Goal: Navigation & Orientation: Find specific page/section

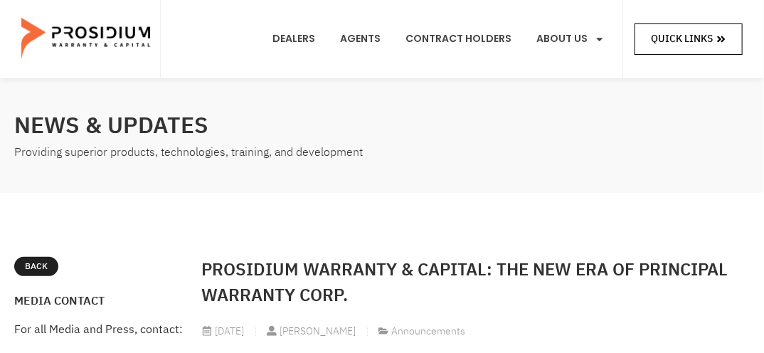
click at [730, 38] on link "Quick Links" at bounding box center [688, 38] width 108 height 31
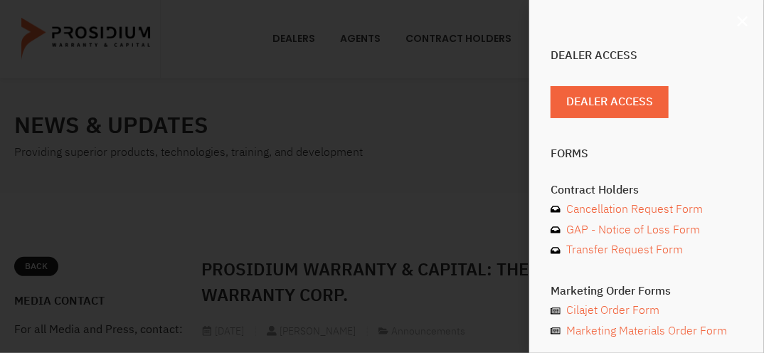
click at [743, 21] on use "Close" at bounding box center [743, 21] width 10 height 10
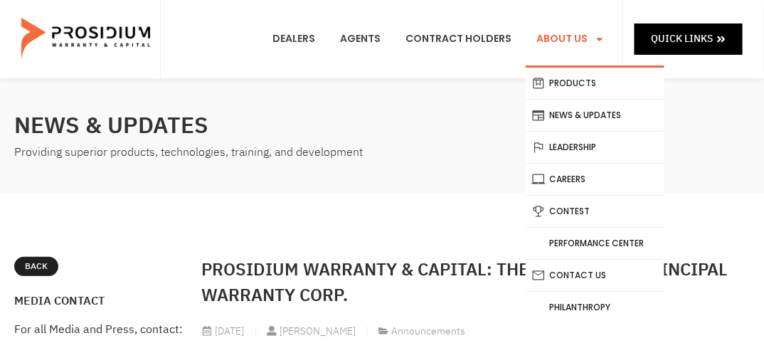
click at [597, 36] on icon "Menu" at bounding box center [600, 39] width 10 height 10
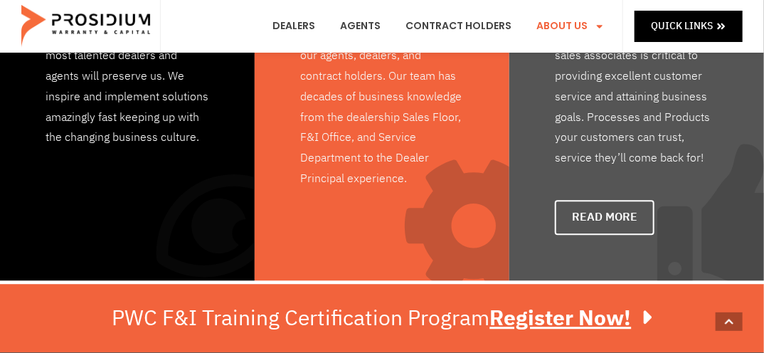
scroll to position [1138, 0]
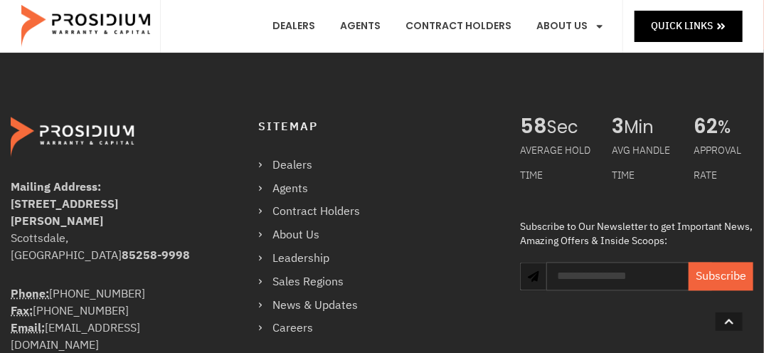
scroll to position [1075, 0]
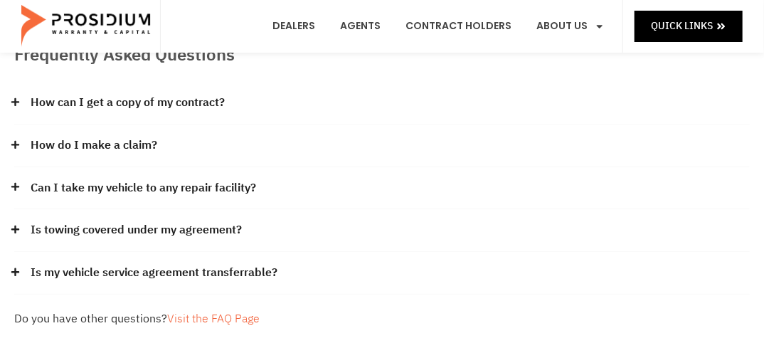
scroll to position [114, 0]
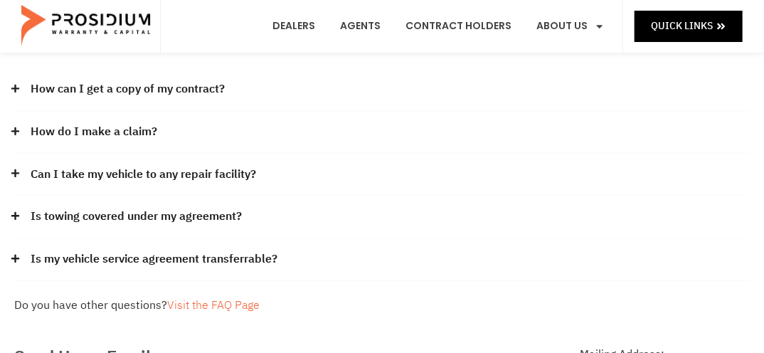
click at [14, 128] on icon at bounding box center [15, 131] width 9 height 9
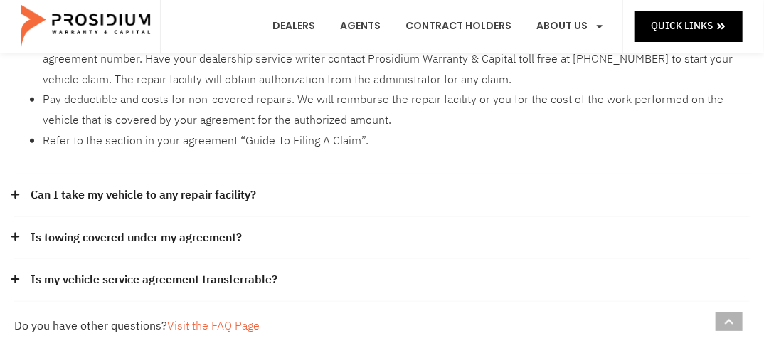
scroll to position [341, 0]
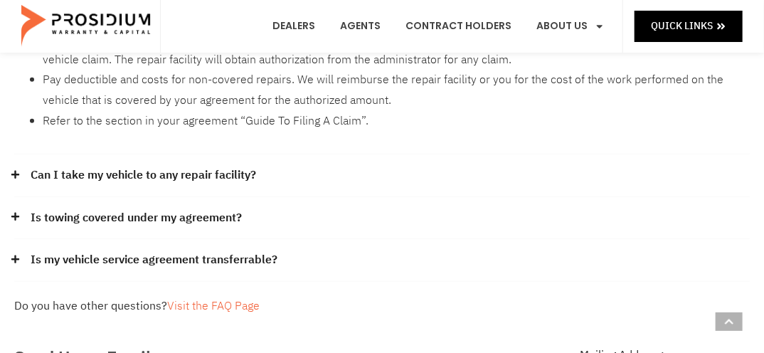
click at [14, 172] on icon at bounding box center [15, 174] width 9 height 9
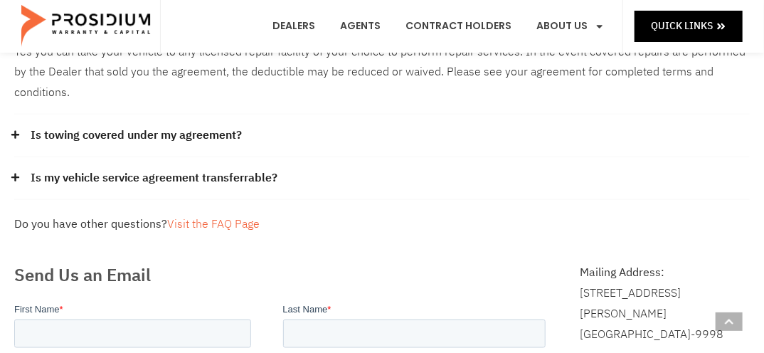
scroll to position [512, 0]
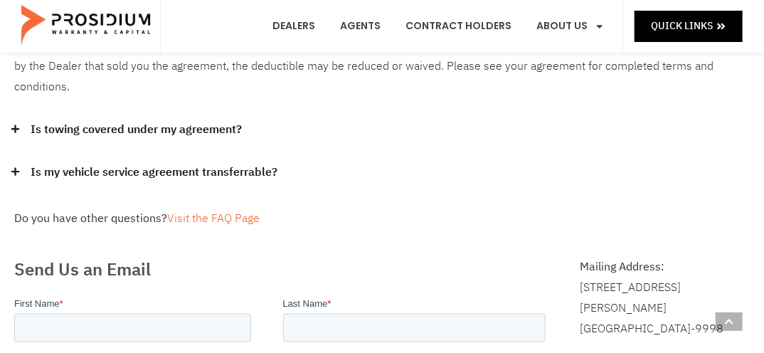
click at [12, 125] on icon at bounding box center [15, 129] width 8 height 8
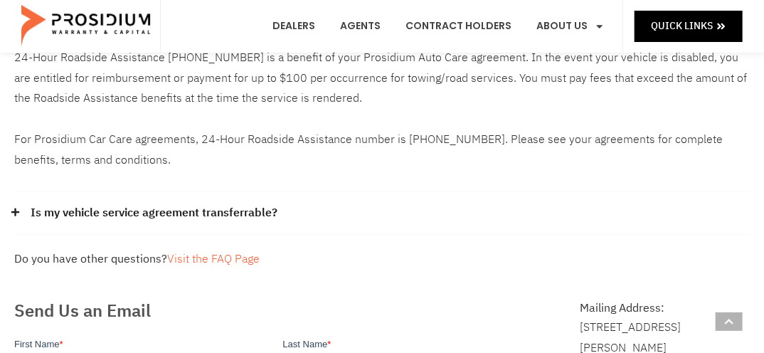
scroll to position [683, 0]
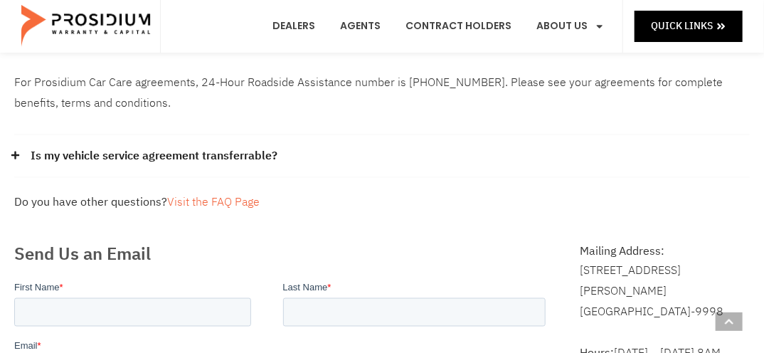
click at [18, 151] on icon at bounding box center [15, 155] width 9 height 9
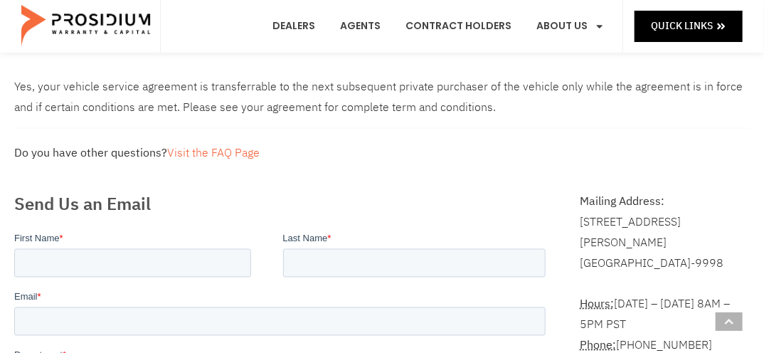
scroll to position [797, 0]
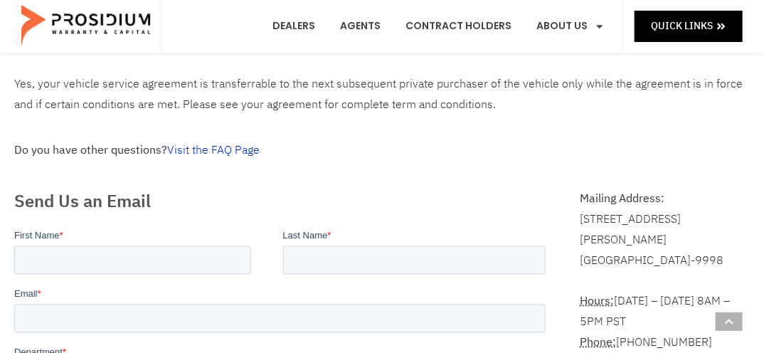
click at [240, 142] on link "Visit the FAQ Page" at bounding box center [213, 150] width 92 height 17
